Goal: Task Accomplishment & Management: Use online tool/utility

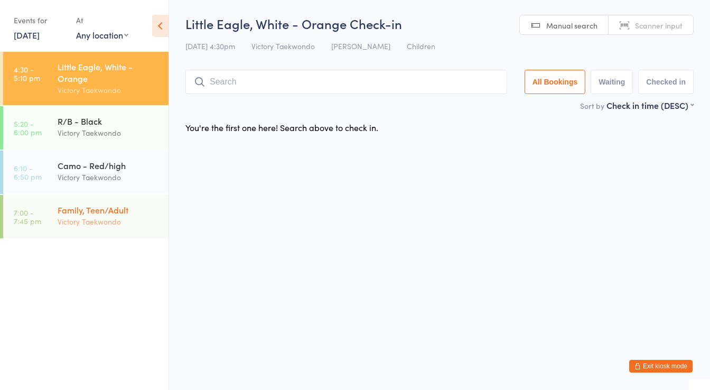
click at [104, 204] on div "Family, Teen/Adult" at bounding box center [109, 210] width 102 height 12
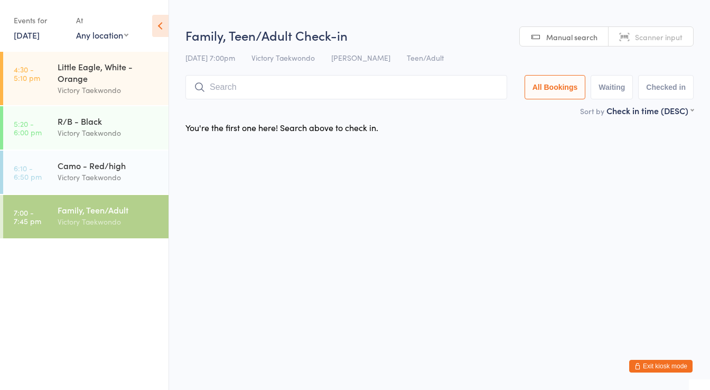
click at [216, 78] on input "search" at bounding box center [346, 87] width 322 height 24
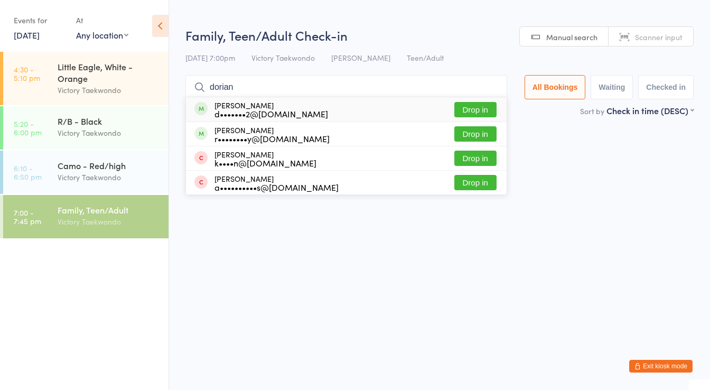
type input "dorian"
click at [227, 101] on div "[PERSON_NAME] d•••••••2@[DOMAIN_NAME]" at bounding box center [271, 109] width 114 height 17
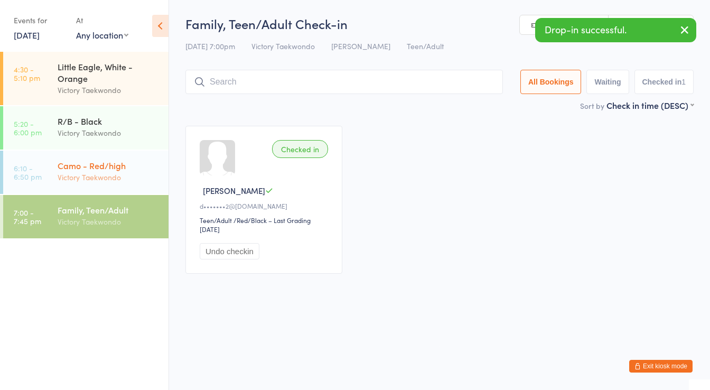
click at [109, 179] on div "Victory Taekwondo" at bounding box center [109, 177] width 102 height 12
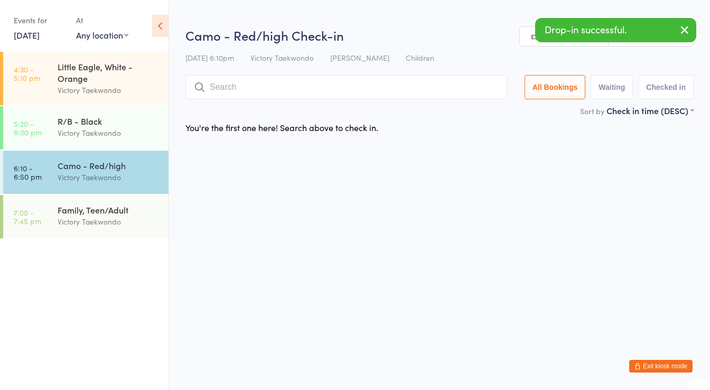
click at [215, 78] on input "search" at bounding box center [346, 87] width 322 height 24
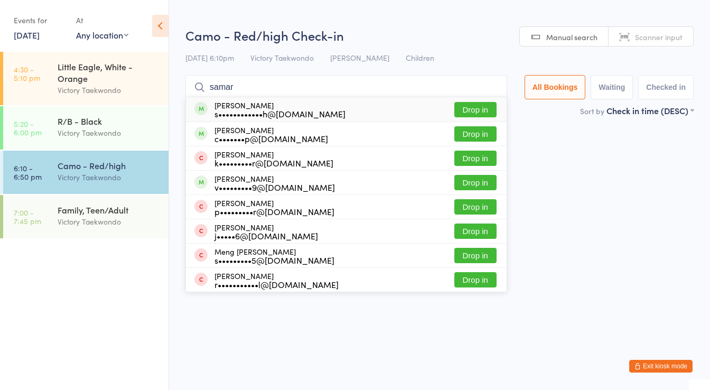
type input "samar"
click at [231, 110] on div "s••••••••••••h@[DOMAIN_NAME]" at bounding box center [279, 113] width 131 height 8
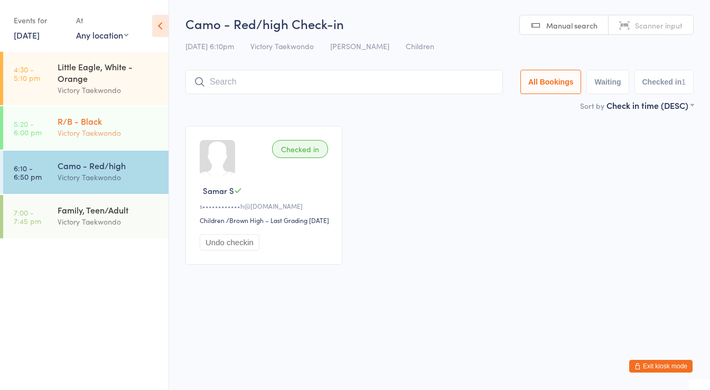
click at [123, 123] on div "R/B - Black" at bounding box center [109, 121] width 102 height 12
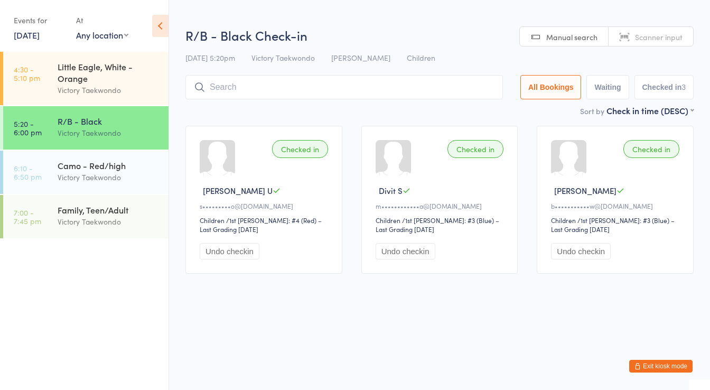
click at [245, 69] on div "R/B - Black Check-in [DATE] 5:20pm Victory Taekwondo [PERSON_NAME] Children Man…" at bounding box center [439, 65] width 508 height 78
click at [243, 82] on input "search" at bounding box center [343, 87] width 317 height 24
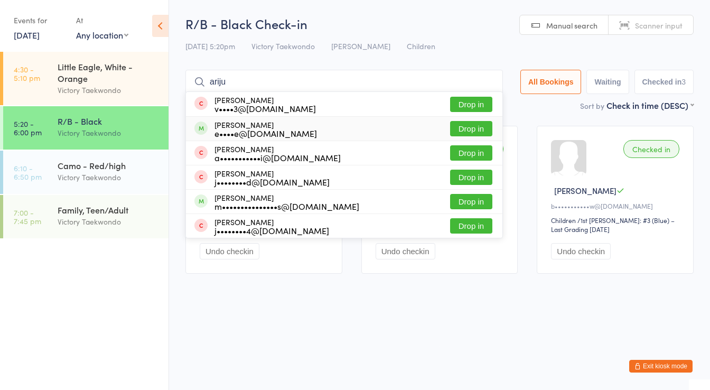
type input "ariju"
click at [285, 129] on div "e••••e@[DOMAIN_NAME]" at bounding box center [265, 133] width 102 height 8
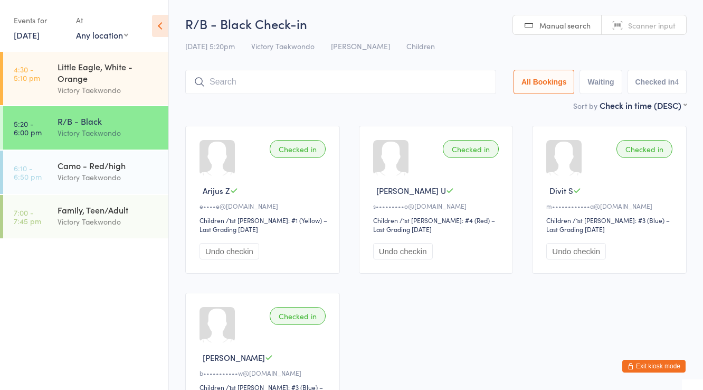
click at [107, 242] on ul "4:30 - 5:10 pm Little Eagle, White - Orange Victory Taekwondo 5:20 - 6:00 pm R/…" at bounding box center [84, 221] width 168 height 338
click at [120, 220] on div "Victory Taekwondo" at bounding box center [109, 221] width 102 height 12
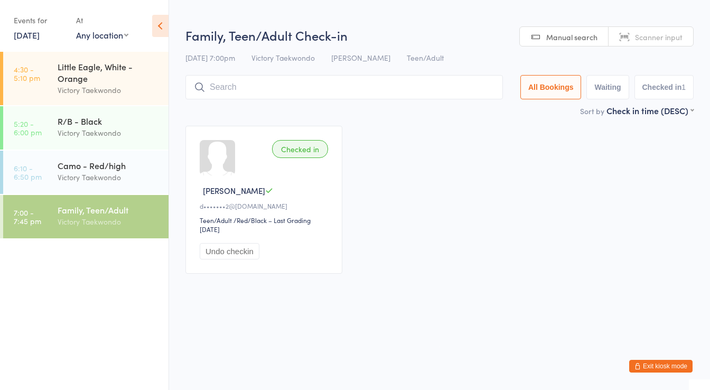
click at [260, 93] on input "search" at bounding box center [343, 87] width 317 height 24
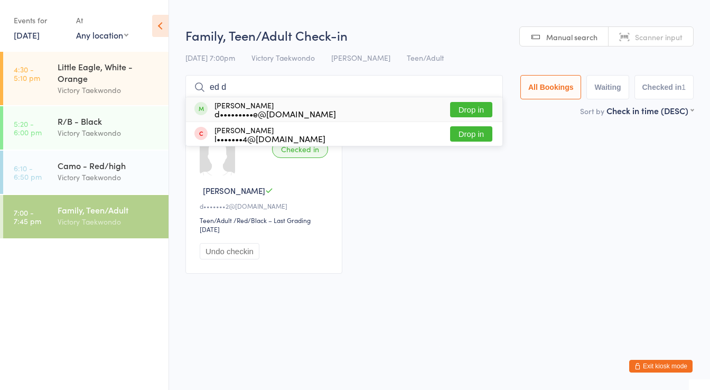
type input "ed d"
click at [260, 109] on div "d•••••••••e@[DOMAIN_NAME]" at bounding box center [274, 113] width 121 height 8
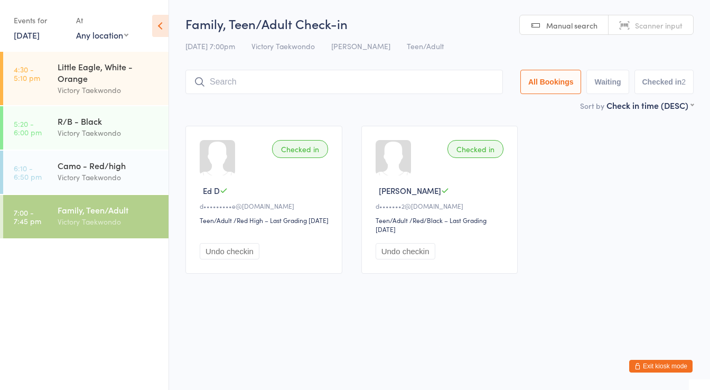
click at [245, 294] on html "You have now entered Kiosk Mode. Members will be able to check themselves in us…" at bounding box center [355, 195] width 710 height 390
